Goal: Task Accomplishment & Management: Use online tool/utility

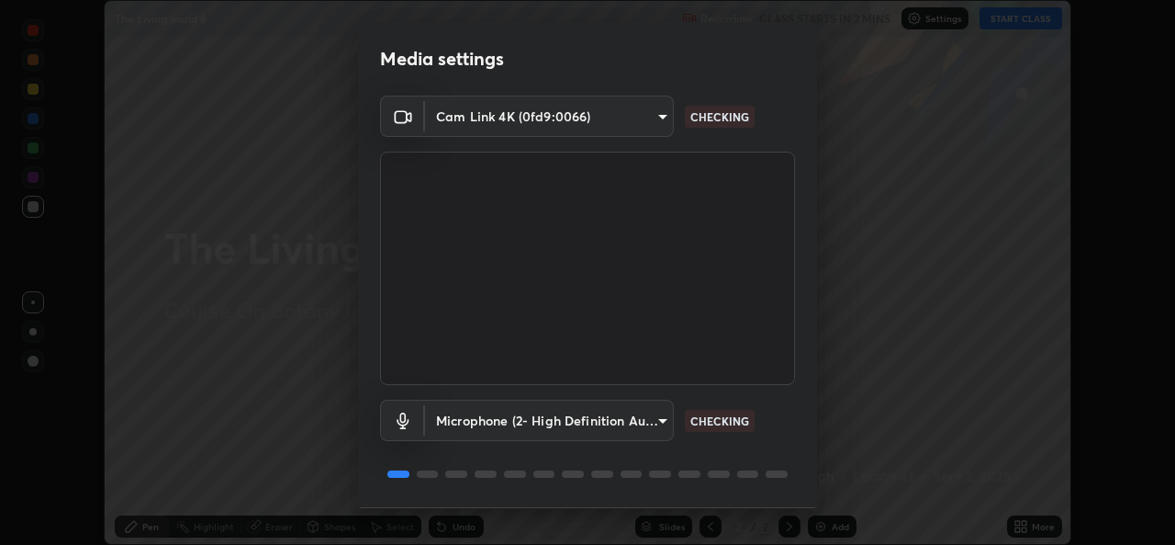
scroll to position [58, 0]
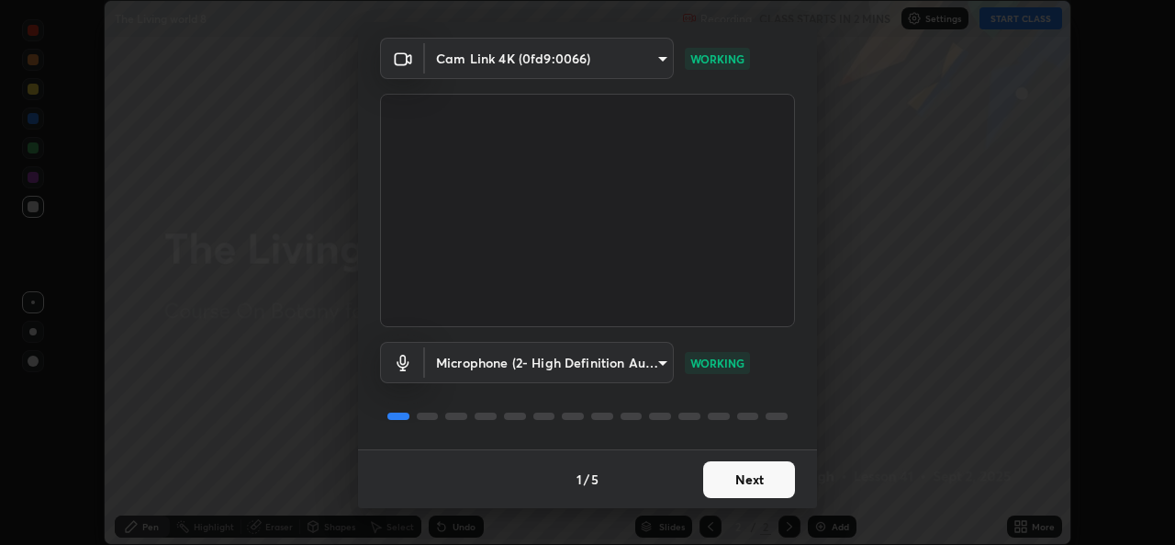
click at [756, 476] on button "Next" at bounding box center [749, 479] width 92 height 37
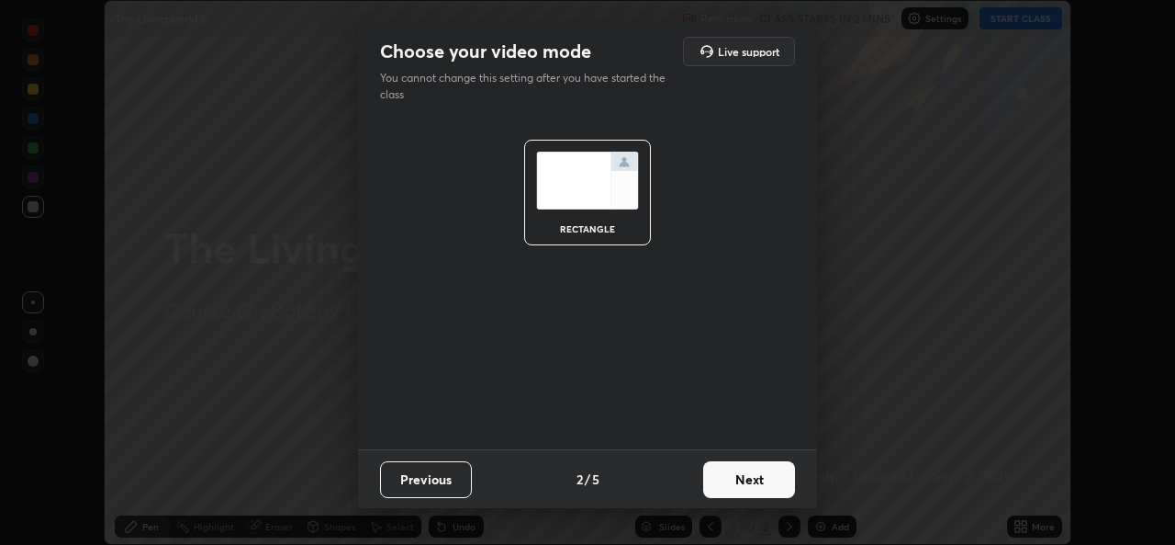
click at [766, 481] on button "Next" at bounding box center [749, 479] width 92 height 37
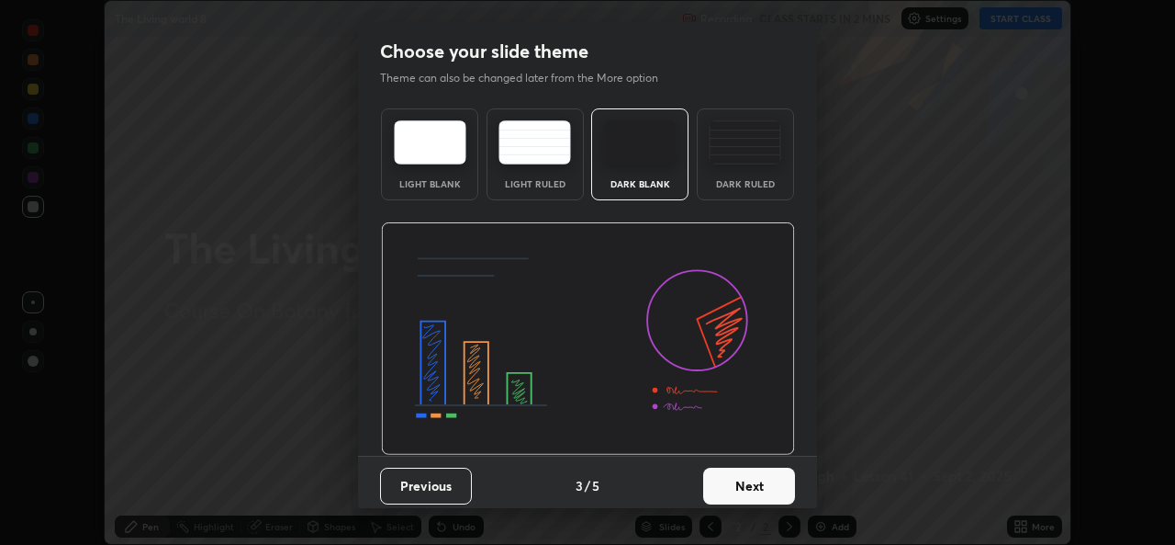
click at [768, 486] on button "Next" at bounding box center [749, 485] width 92 height 37
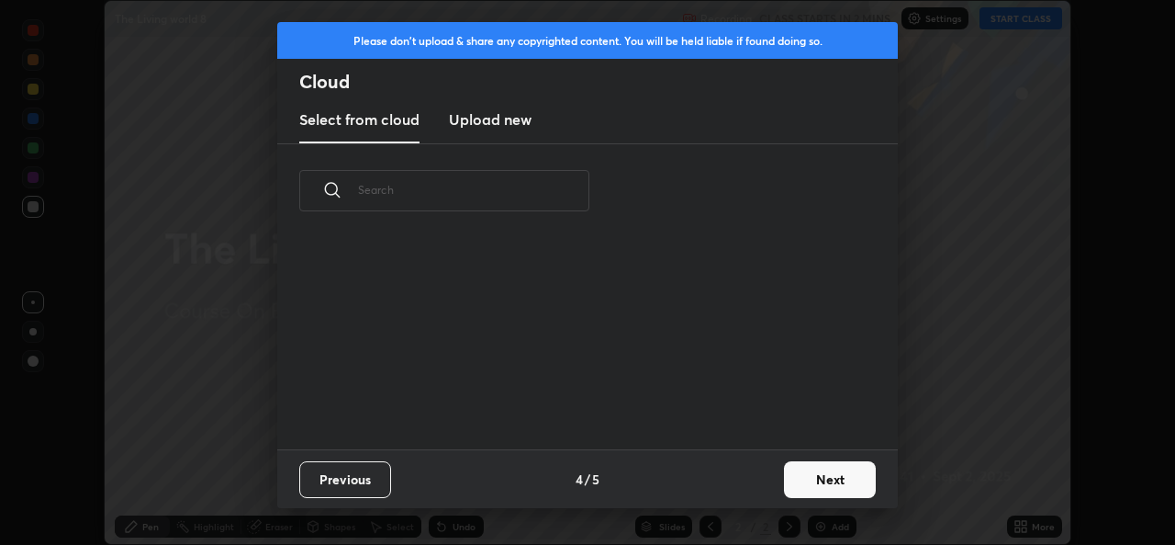
click at [805, 482] on button "Next" at bounding box center [830, 479] width 92 height 37
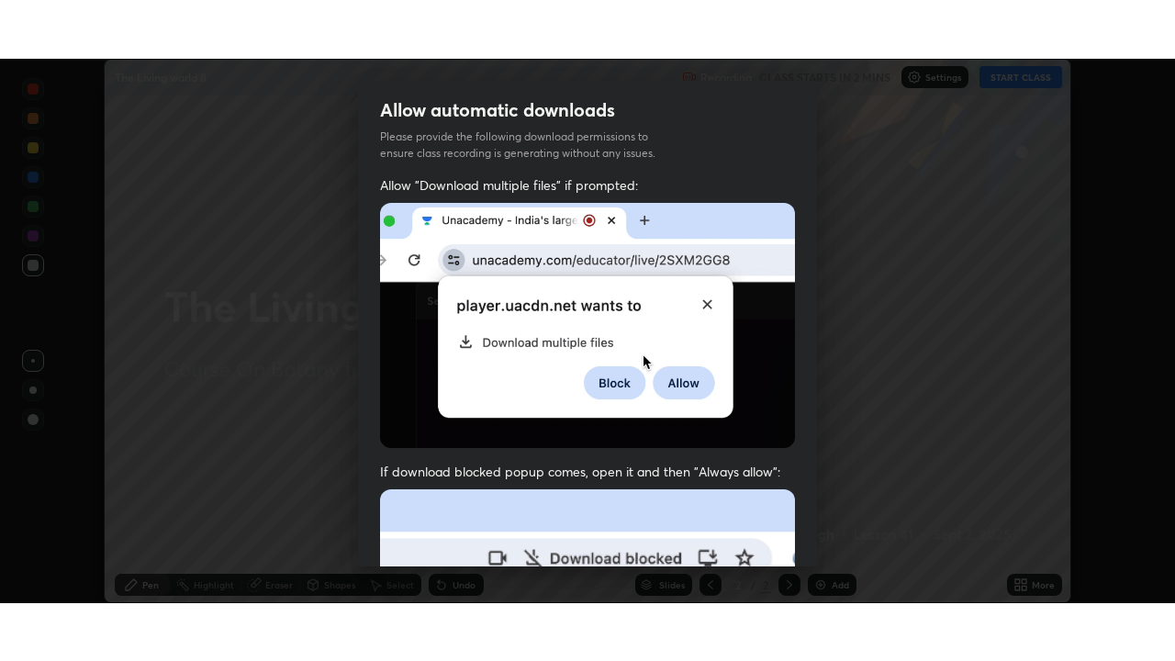
scroll to position [433, 0]
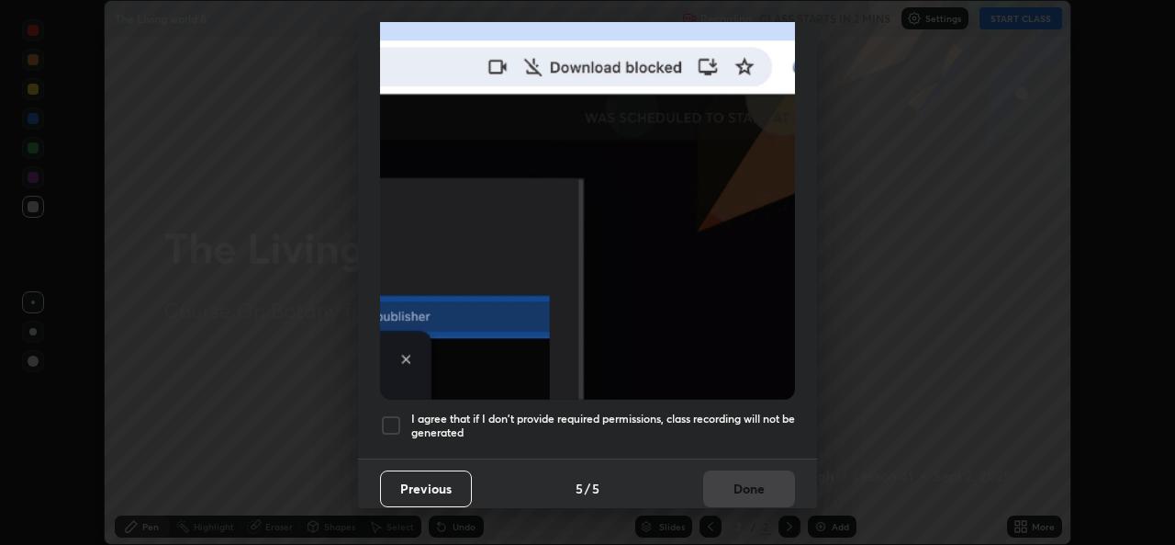
click at [774, 425] on h5 "I agree that if I don't provide required permissions, class recording will not …" at bounding box center [603, 425] width 384 height 28
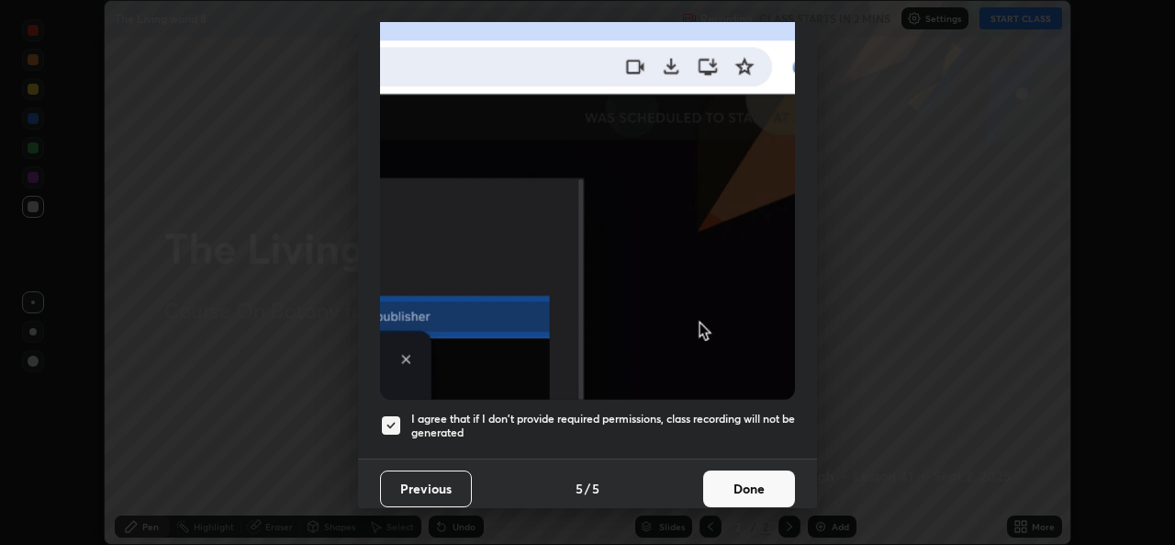
click at [752, 476] on button "Done" at bounding box center [749, 488] width 92 height 37
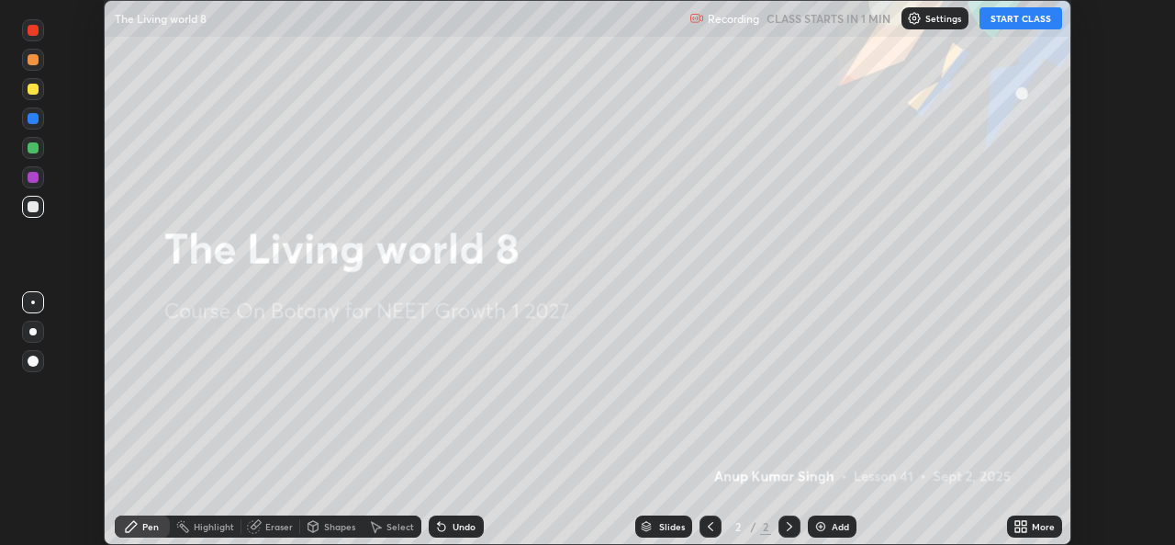
click at [1017, 529] on icon at bounding box center [1018, 529] width 5 height 5
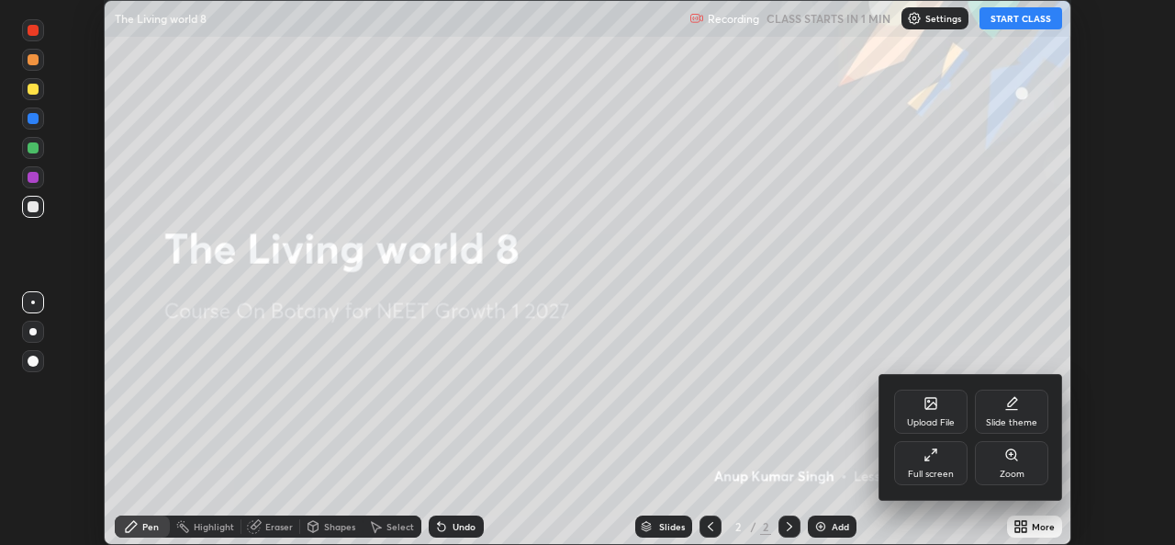
click at [936, 461] on icon at bounding box center [931, 454] width 15 height 15
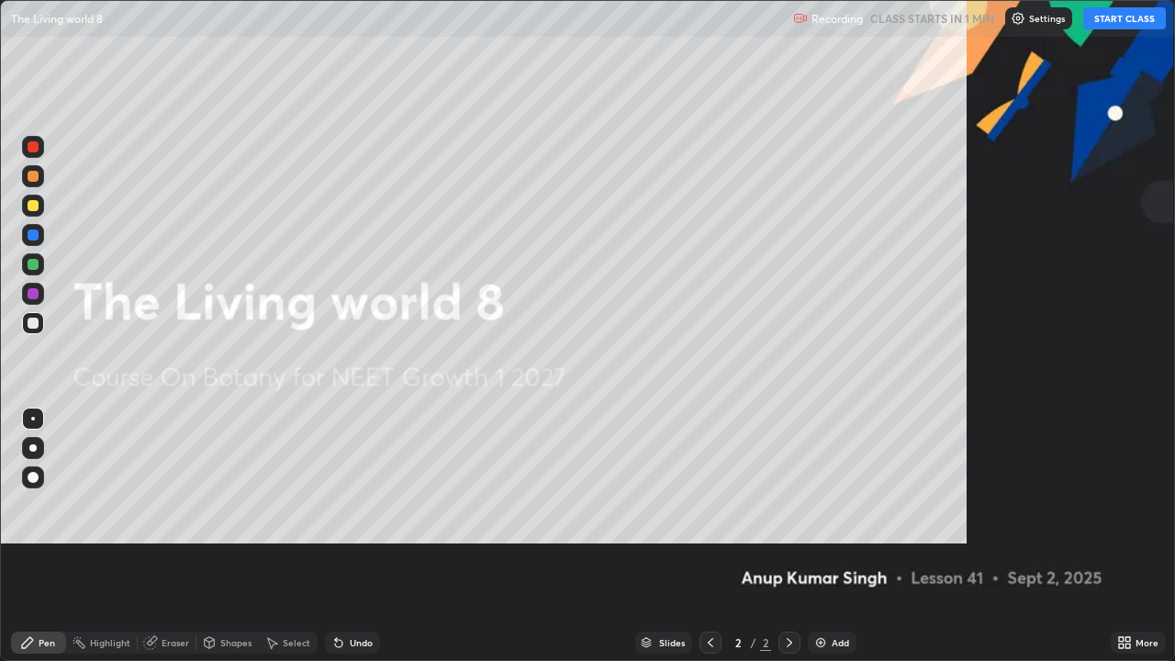
scroll to position [661, 1175]
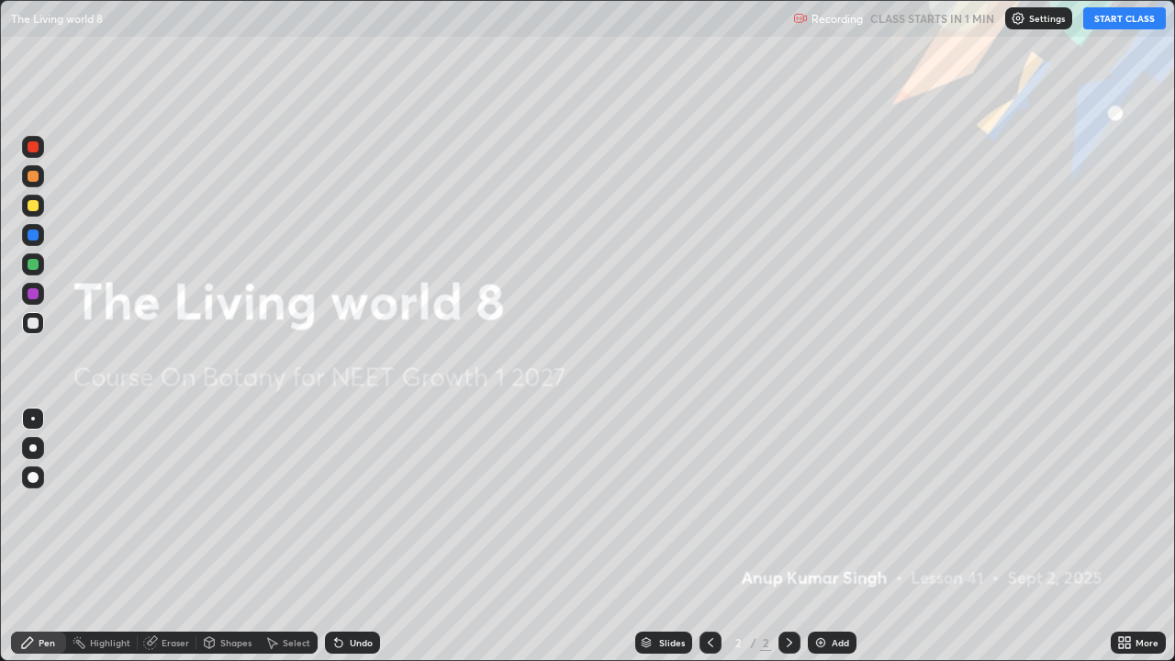
click at [1129, 21] on button "START CLASS" at bounding box center [1125, 18] width 83 height 22
click at [791, 544] on icon at bounding box center [789, 642] width 15 height 15
click at [834, 544] on div "Add" at bounding box center [840, 642] width 17 height 9
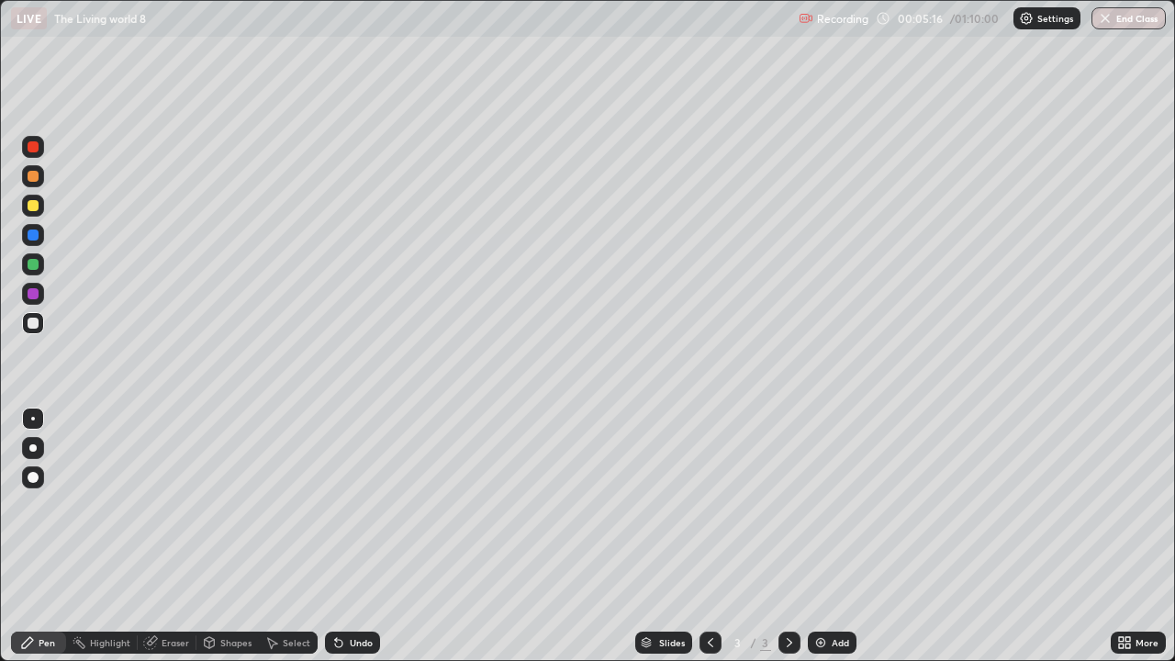
click at [32, 263] on div at bounding box center [33, 264] width 11 height 11
click at [36, 447] on div at bounding box center [32, 447] width 7 height 7
click at [30, 421] on div at bounding box center [33, 419] width 22 height 22
click at [33, 328] on div at bounding box center [33, 323] width 11 height 11
click at [31, 447] on div at bounding box center [32, 447] width 7 height 7
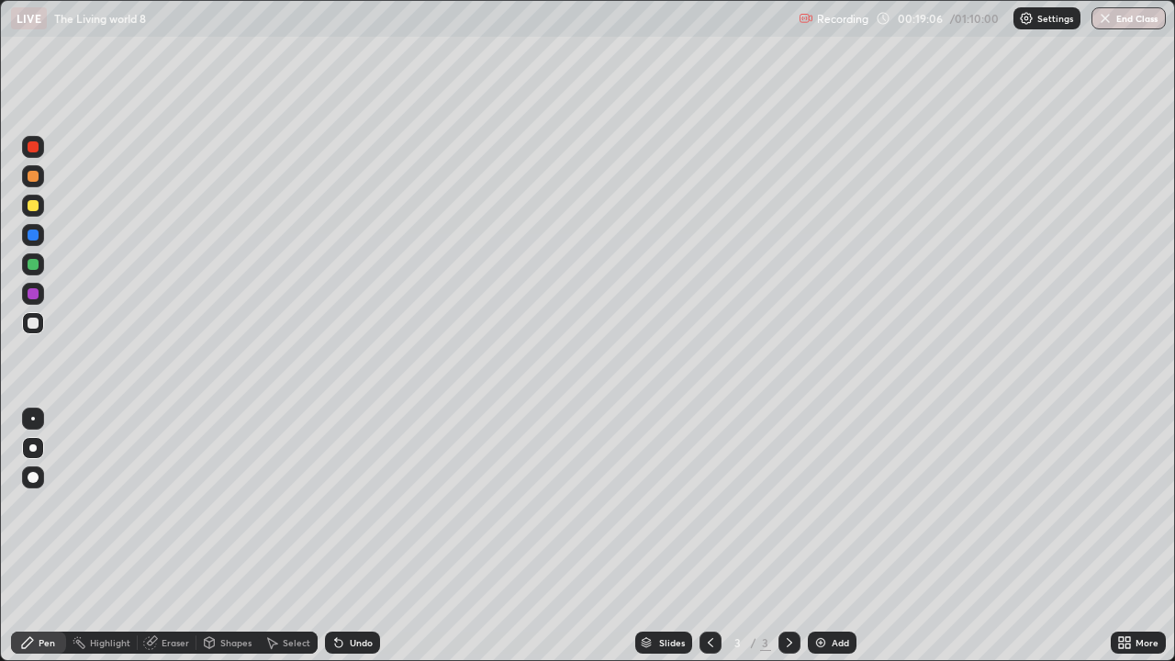
click at [788, 544] on icon at bounding box center [789, 642] width 15 height 15
click at [821, 544] on img at bounding box center [821, 642] width 15 height 15
click at [837, 544] on div "Add" at bounding box center [840, 642] width 17 height 9
click at [36, 478] on div at bounding box center [33, 477] width 11 height 11
click at [36, 421] on div at bounding box center [33, 419] width 22 height 22
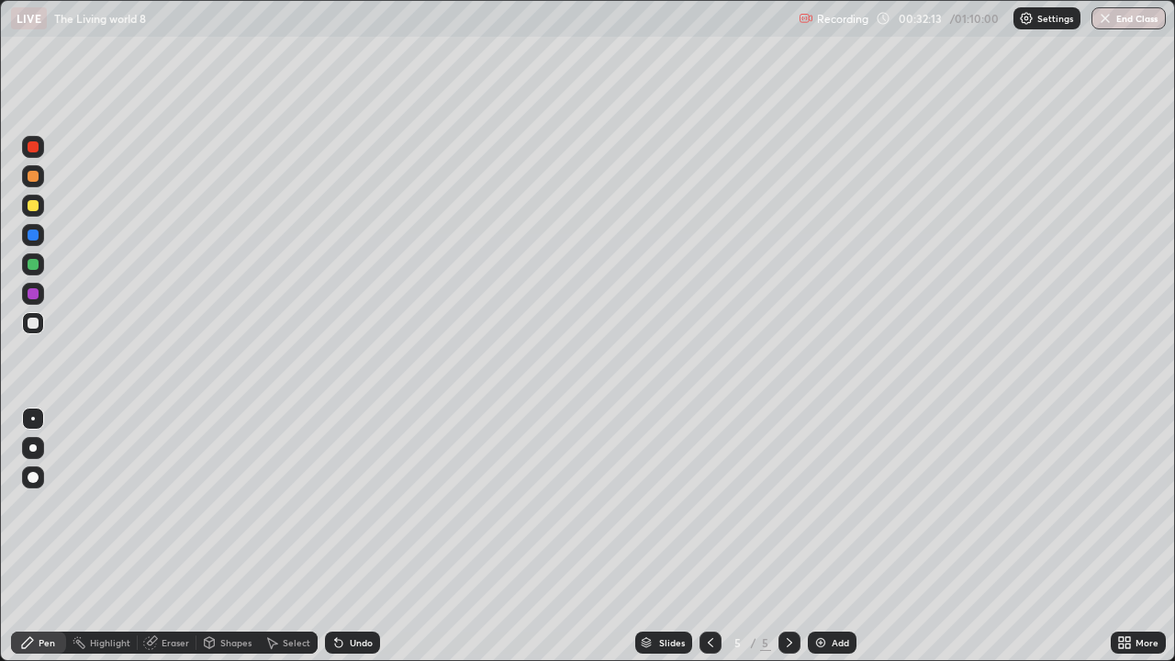
click at [31, 481] on div at bounding box center [33, 477] width 11 height 11
click at [709, 544] on icon at bounding box center [710, 642] width 15 height 15
click at [709, 544] on icon at bounding box center [711, 642] width 6 height 9
click at [788, 544] on icon at bounding box center [789, 642] width 15 height 15
click at [817, 544] on img at bounding box center [821, 642] width 15 height 15
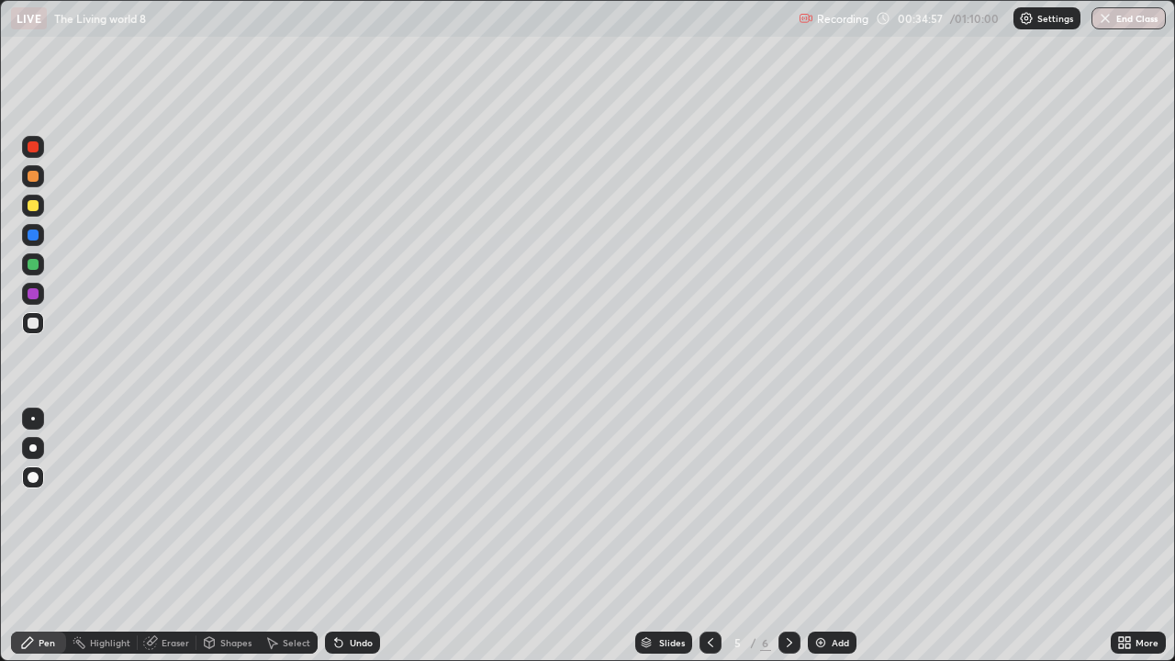
click at [789, 544] on icon at bounding box center [790, 642] width 6 height 9
click at [790, 544] on icon at bounding box center [790, 642] width 6 height 9
click at [787, 544] on icon at bounding box center [789, 642] width 15 height 15
click at [821, 544] on img at bounding box center [821, 642] width 15 height 15
click at [708, 544] on div at bounding box center [711, 643] width 22 height 22
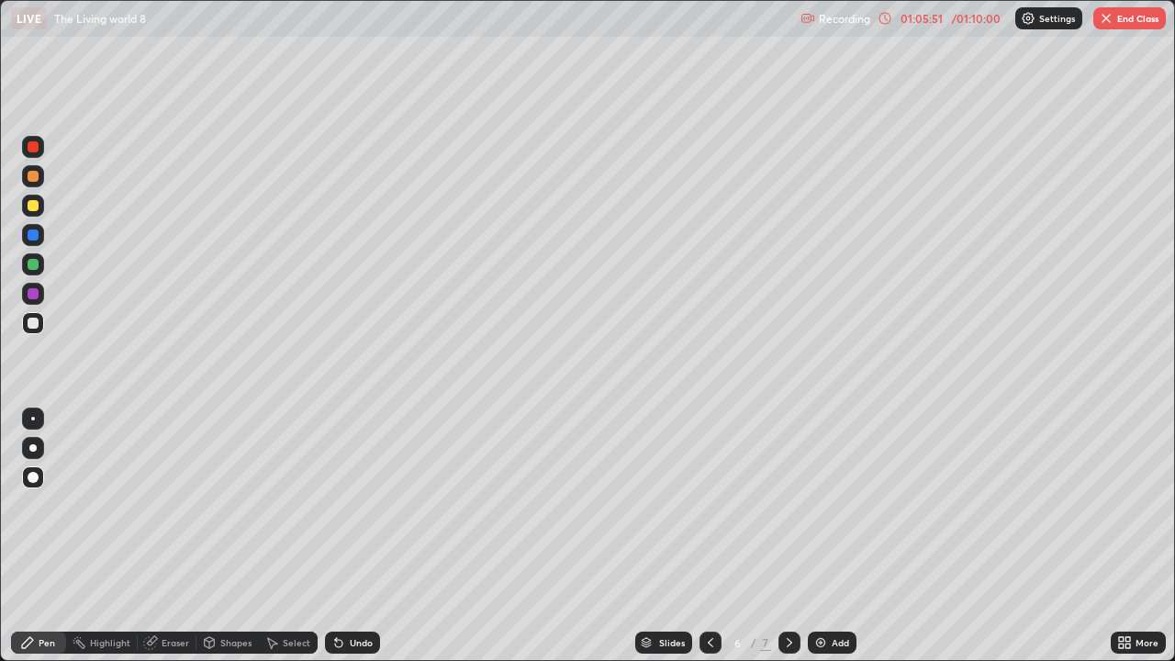
click at [1118, 22] on button "End Class" at bounding box center [1130, 18] width 73 height 22
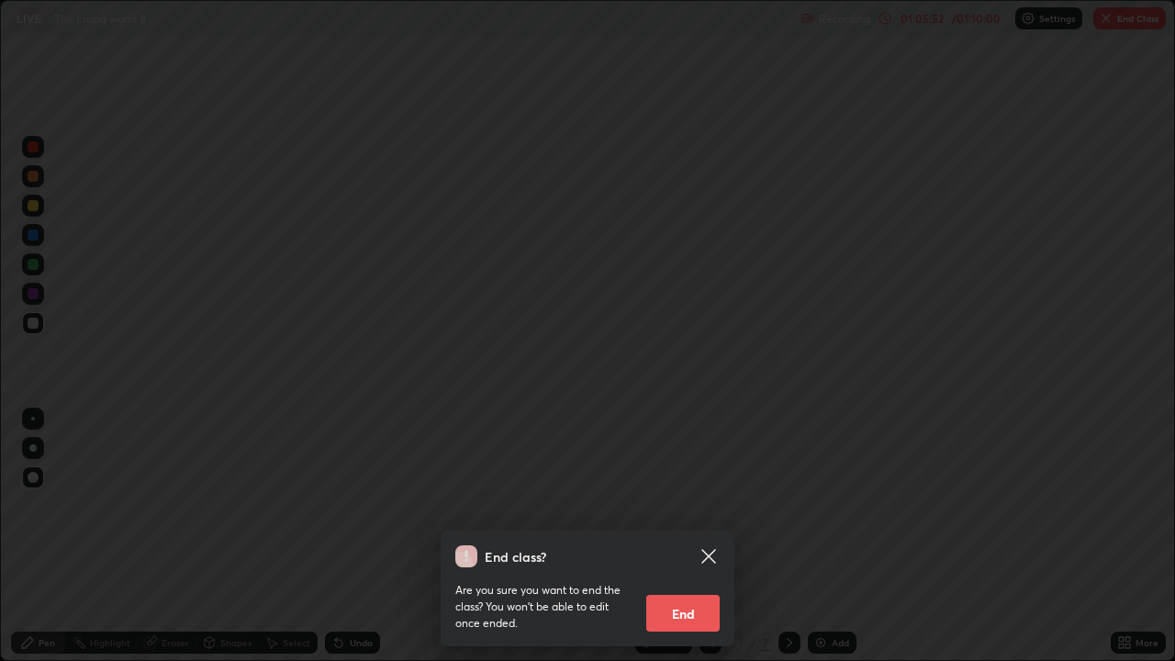
click at [680, 544] on button "End" at bounding box center [682, 613] width 73 height 37
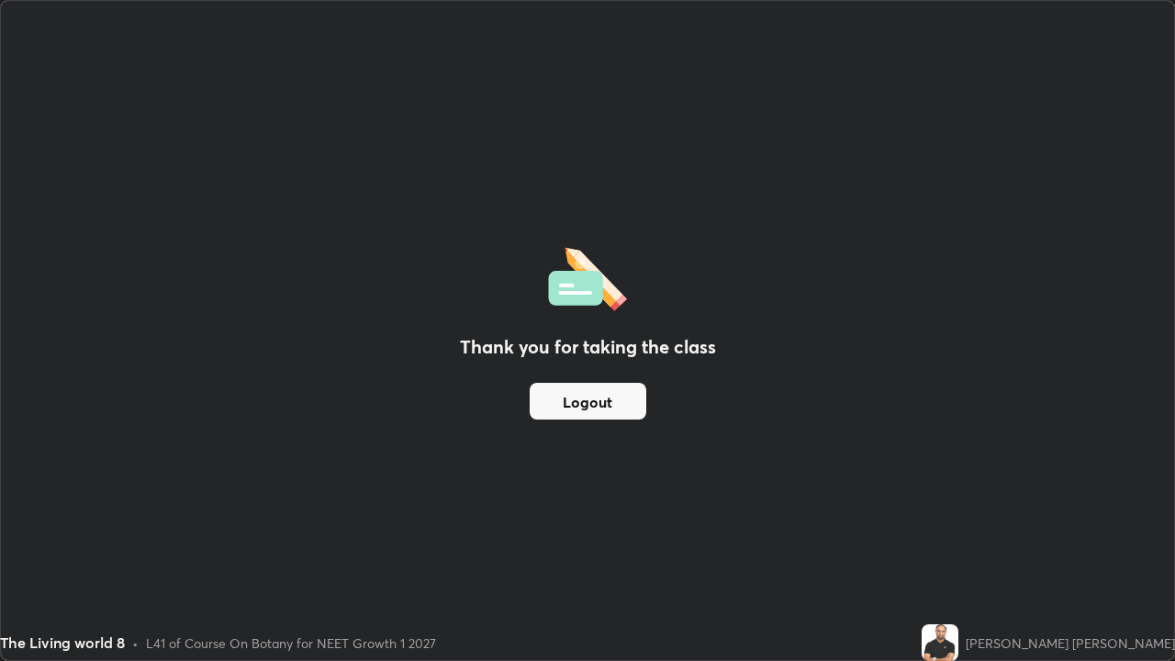
click at [595, 403] on button "Logout" at bounding box center [588, 401] width 117 height 37
